Goal: Task Accomplishment & Management: Use online tool/utility

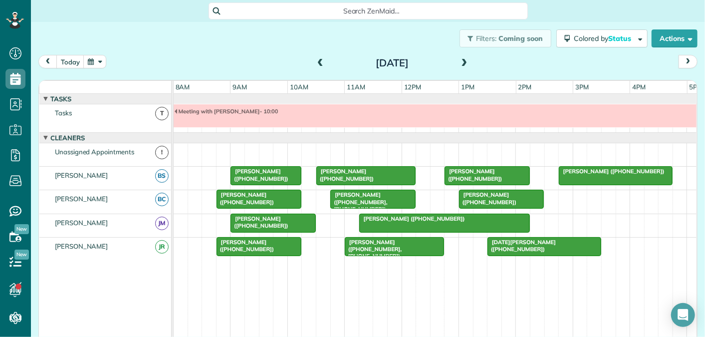
scroll to position [10, 0]
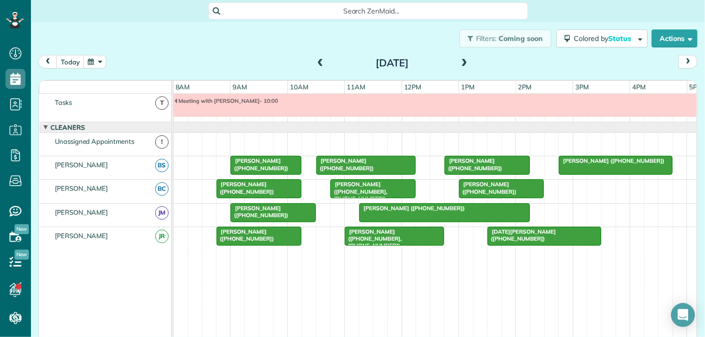
click at [318, 62] on span at bounding box center [320, 63] width 11 height 9
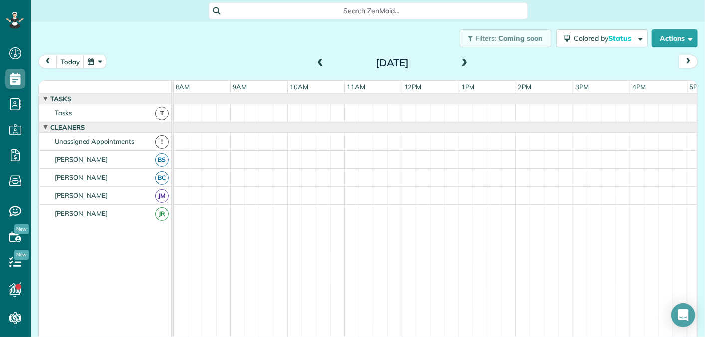
scroll to position [58, 0]
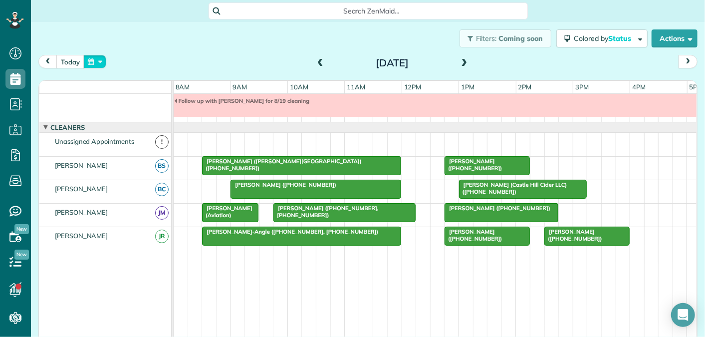
click at [89, 62] on button "button" at bounding box center [94, 61] width 23 height 13
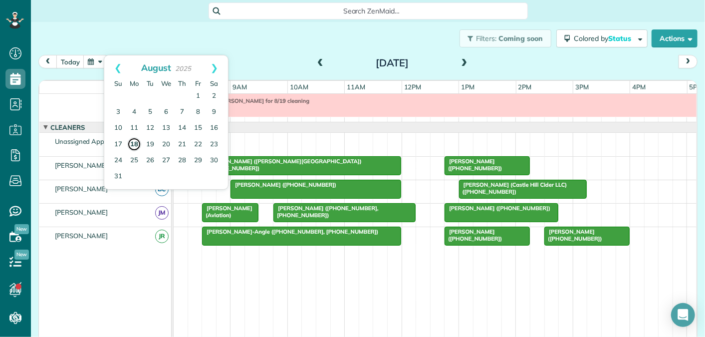
click at [135, 146] on link "18" at bounding box center [134, 144] width 14 height 14
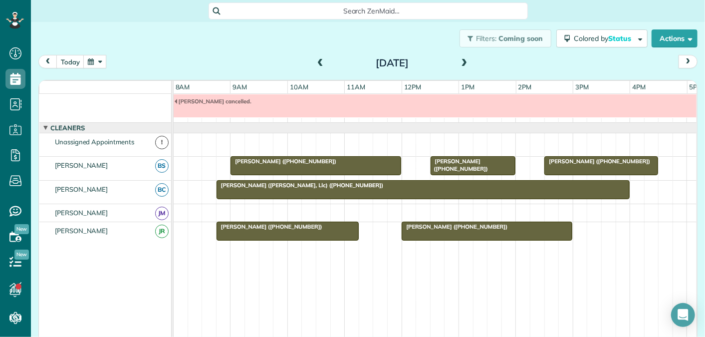
scroll to position [0, 0]
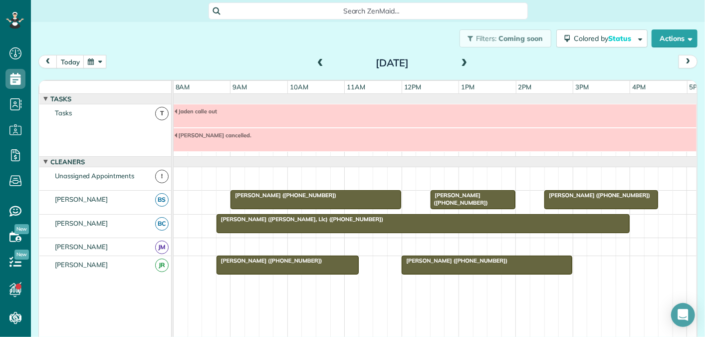
click at [418, 113] on div "Jaden calle out" at bounding box center [516, 111] width 684 height 7
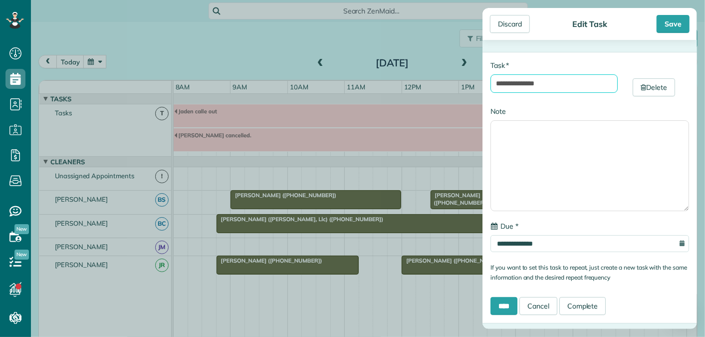
click at [531, 85] on input "**********" at bounding box center [553, 83] width 127 height 18
type input "**********"
click at [679, 23] on div "Save" at bounding box center [673, 24] width 33 height 18
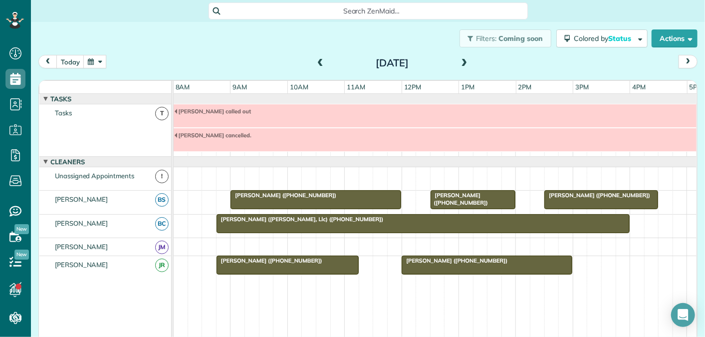
click at [463, 62] on span at bounding box center [464, 63] width 11 height 9
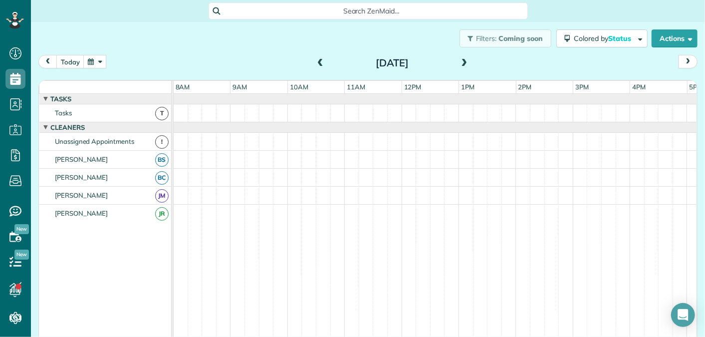
scroll to position [10, 0]
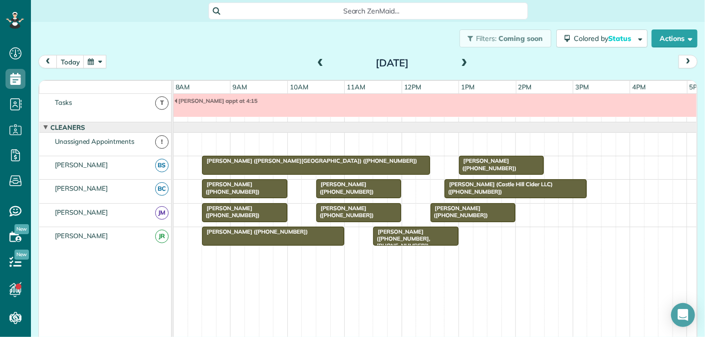
click at [463, 62] on span at bounding box center [464, 63] width 11 height 9
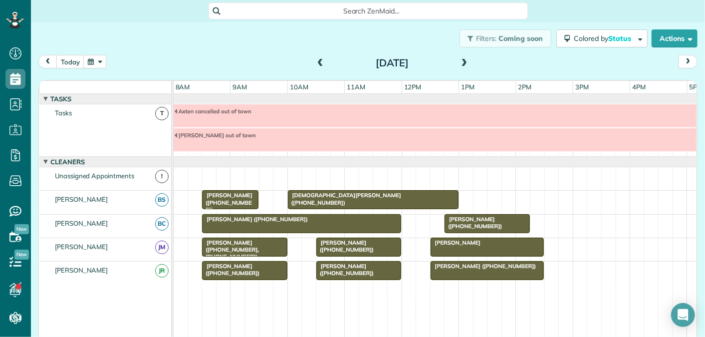
scroll to position [34, 0]
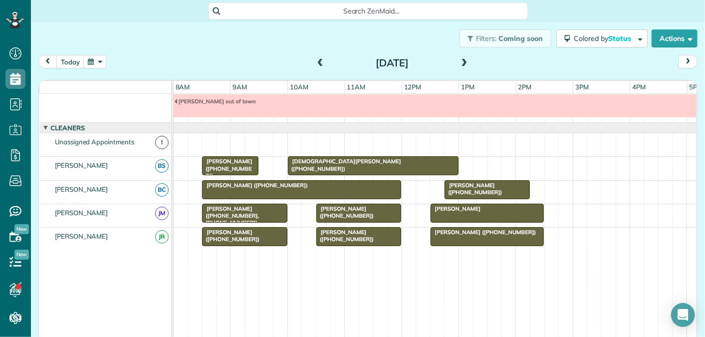
click at [463, 62] on span at bounding box center [464, 63] width 11 height 9
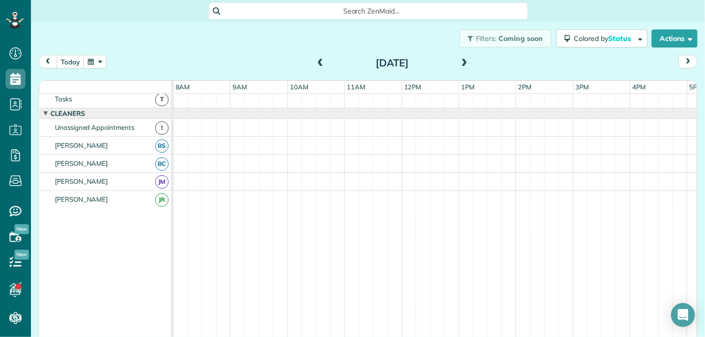
scroll to position [0, 0]
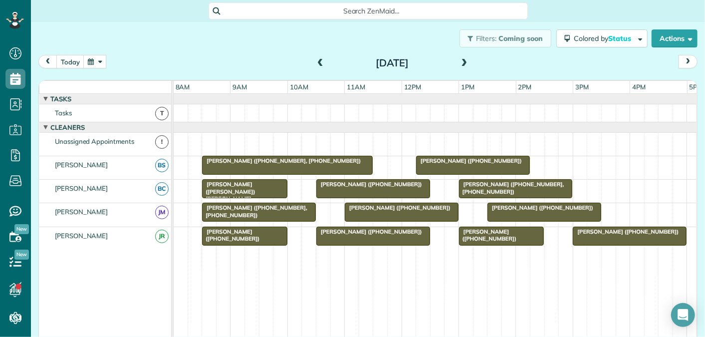
click at [463, 62] on span at bounding box center [464, 63] width 11 height 9
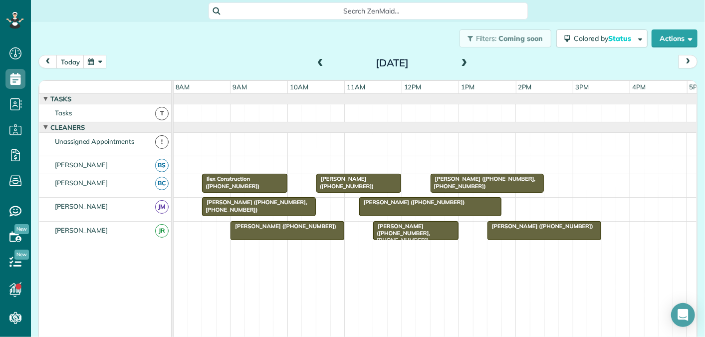
click at [320, 63] on span at bounding box center [320, 63] width 11 height 9
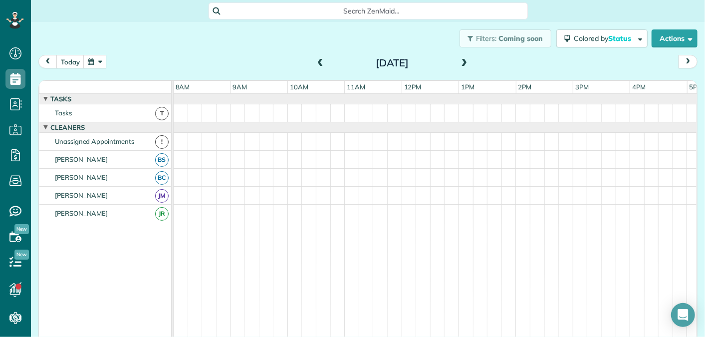
click at [320, 63] on span at bounding box center [320, 63] width 11 height 9
